Goal: Navigation & Orientation: Find specific page/section

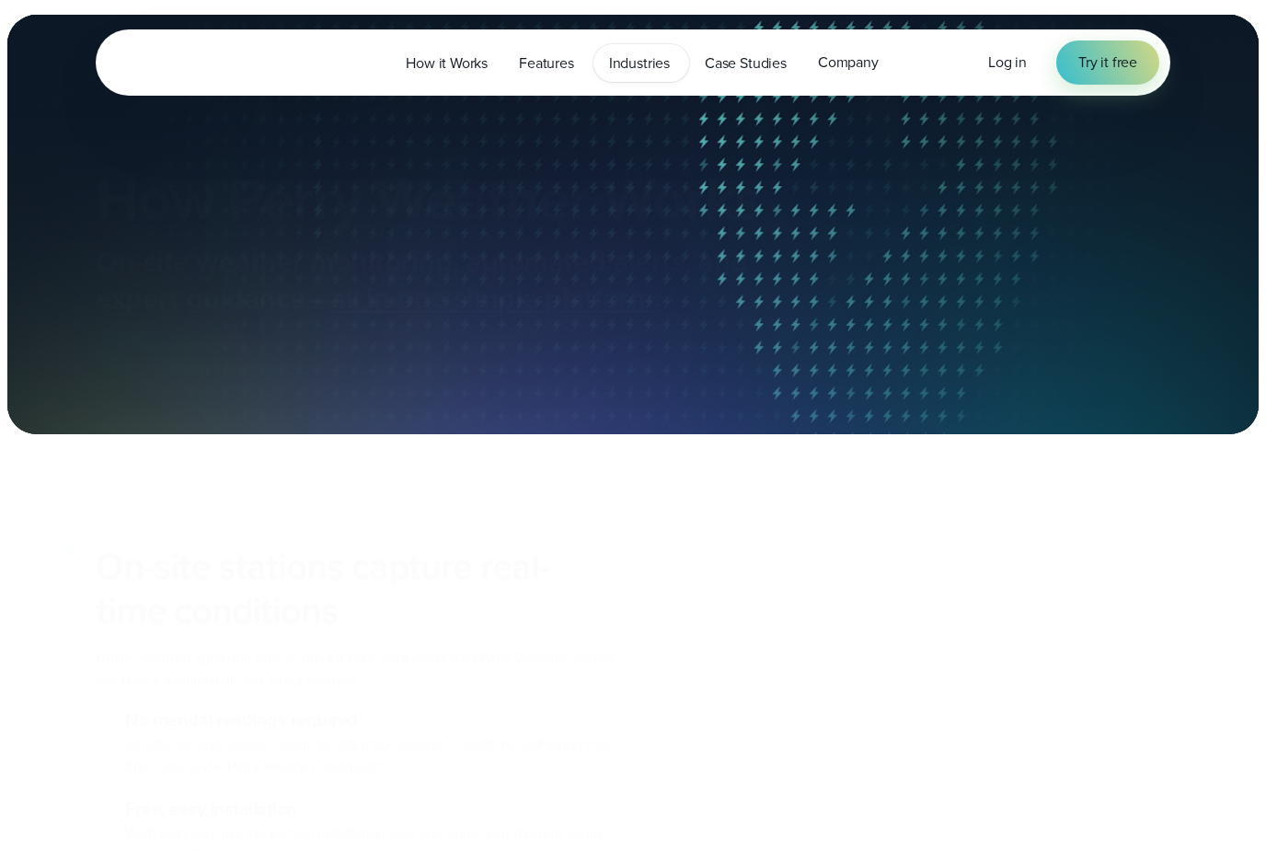
click at [644, 68] on span "Industries" at bounding box center [639, 63] width 61 height 22
click at [655, 70] on span "Industries" at bounding box center [639, 63] width 61 height 22
click at [639, 62] on span "Industries" at bounding box center [639, 63] width 61 height 22
click at [614, 63] on span "Industries" at bounding box center [639, 63] width 61 height 22
click at [654, 73] on span "Industries" at bounding box center [639, 63] width 61 height 22
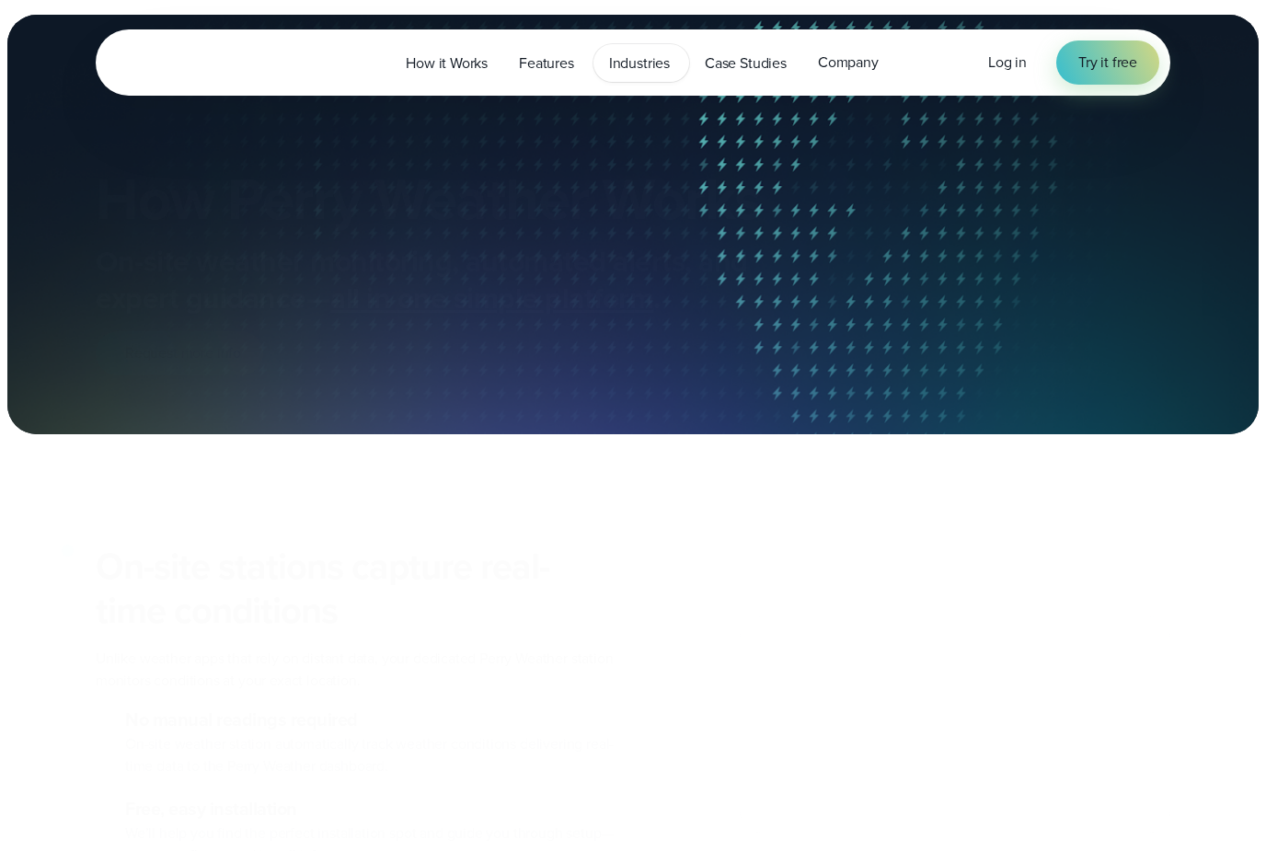
click at [636, 71] on span "Industries" at bounding box center [639, 63] width 61 height 22
click at [649, 64] on span "Industries" at bounding box center [639, 63] width 61 height 22
click at [632, 67] on span "Industries" at bounding box center [639, 63] width 61 height 22
click at [636, 67] on span "Industries" at bounding box center [639, 63] width 61 height 22
click at [654, 55] on span "Industries" at bounding box center [639, 63] width 61 height 22
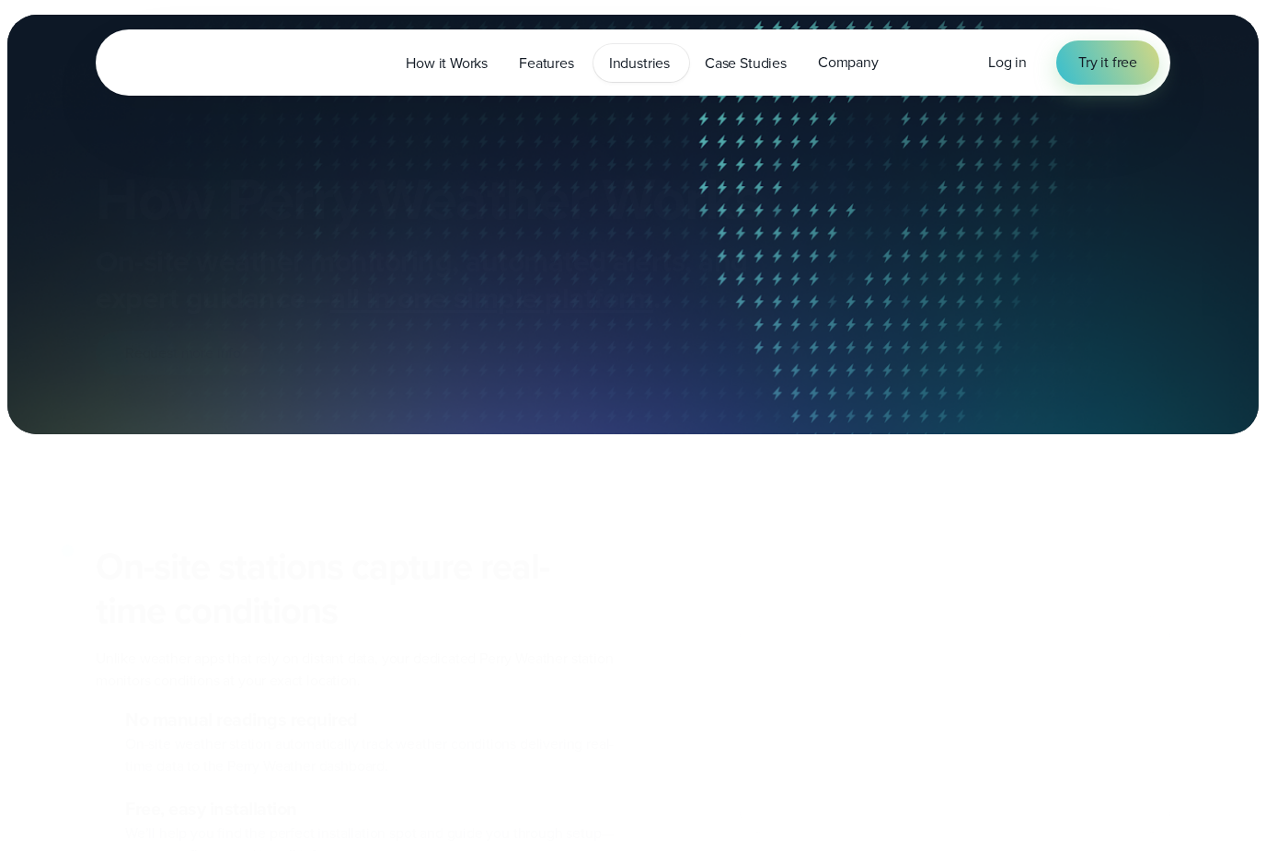
click at [630, 55] on span "Industries" at bounding box center [639, 63] width 61 height 22
click at [634, 62] on span "Industries" at bounding box center [639, 63] width 61 height 22
click at [647, 65] on span "Industries" at bounding box center [639, 63] width 61 height 22
click at [636, 62] on span "Industries" at bounding box center [639, 63] width 61 height 22
click at [639, 63] on span "Industries" at bounding box center [639, 63] width 61 height 22
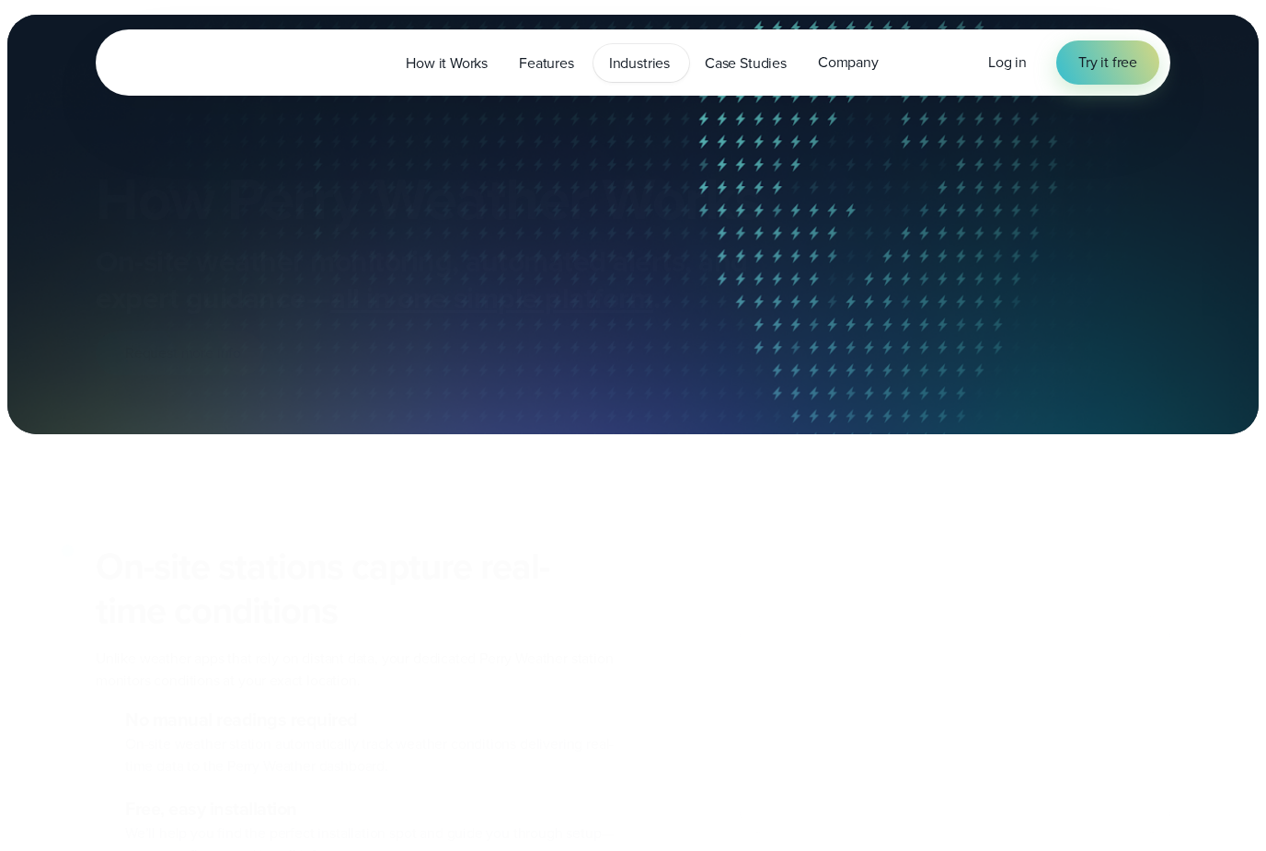
click at [649, 64] on span "Industries" at bounding box center [639, 63] width 61 height 22
click at [323, 80] on div "Open Menu Log in Try it free How it Works Features" at bounding box center [633, 62] width 1074 height 66
click at [664, 68] on span "Industries" at bounding box center [639, 63] width 61 height 22
click at [628, 64] on span "Industries" at bounding box center [639, 63] width 61 height 22
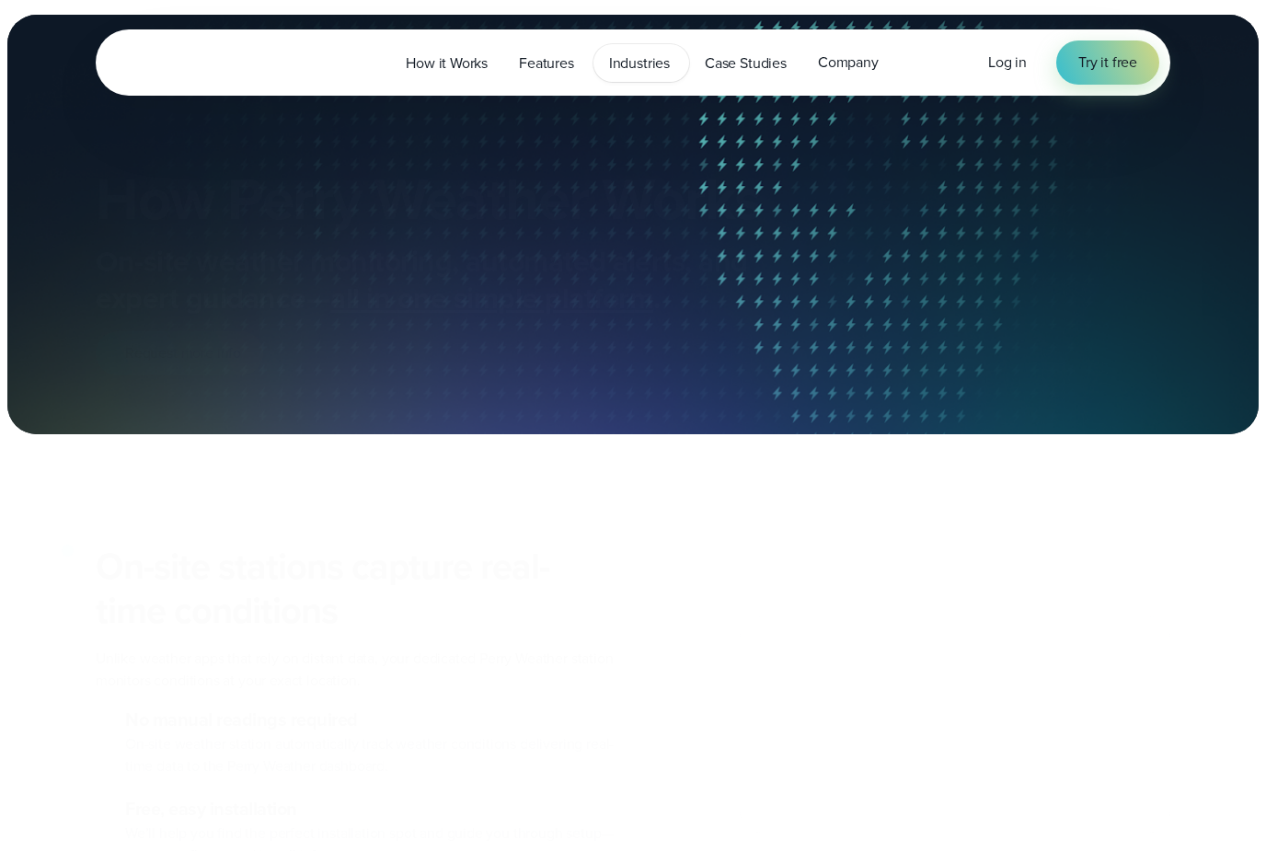
click at [630, 69] on span "Industries" at bounding box center [639, 63] width 61 height 22
click at [651, 57] on span "Industries" at bounding box center [639, 63] width 61 height 22
